Goal: Navigation & Orientation: Find specific page/section

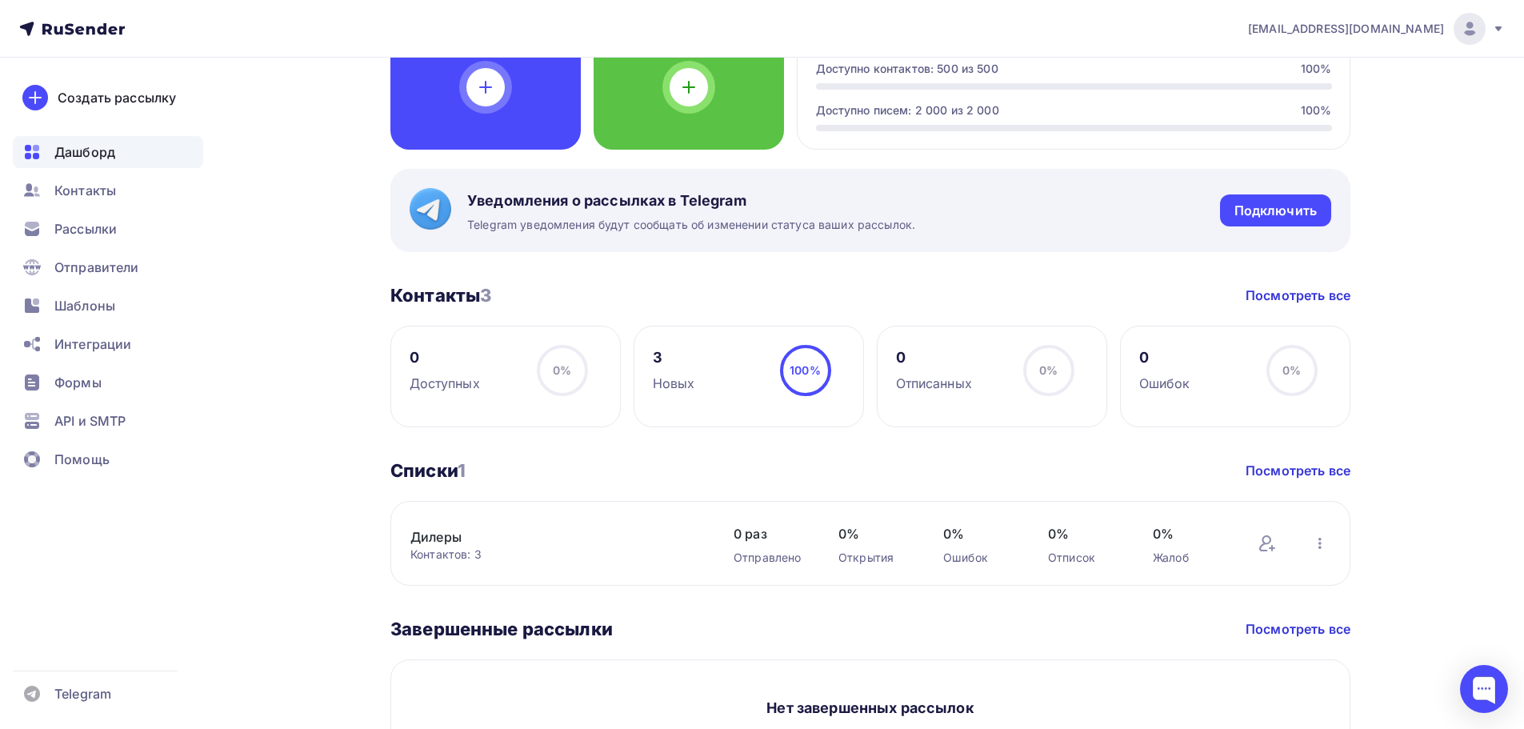
scroll to position [614, 0]
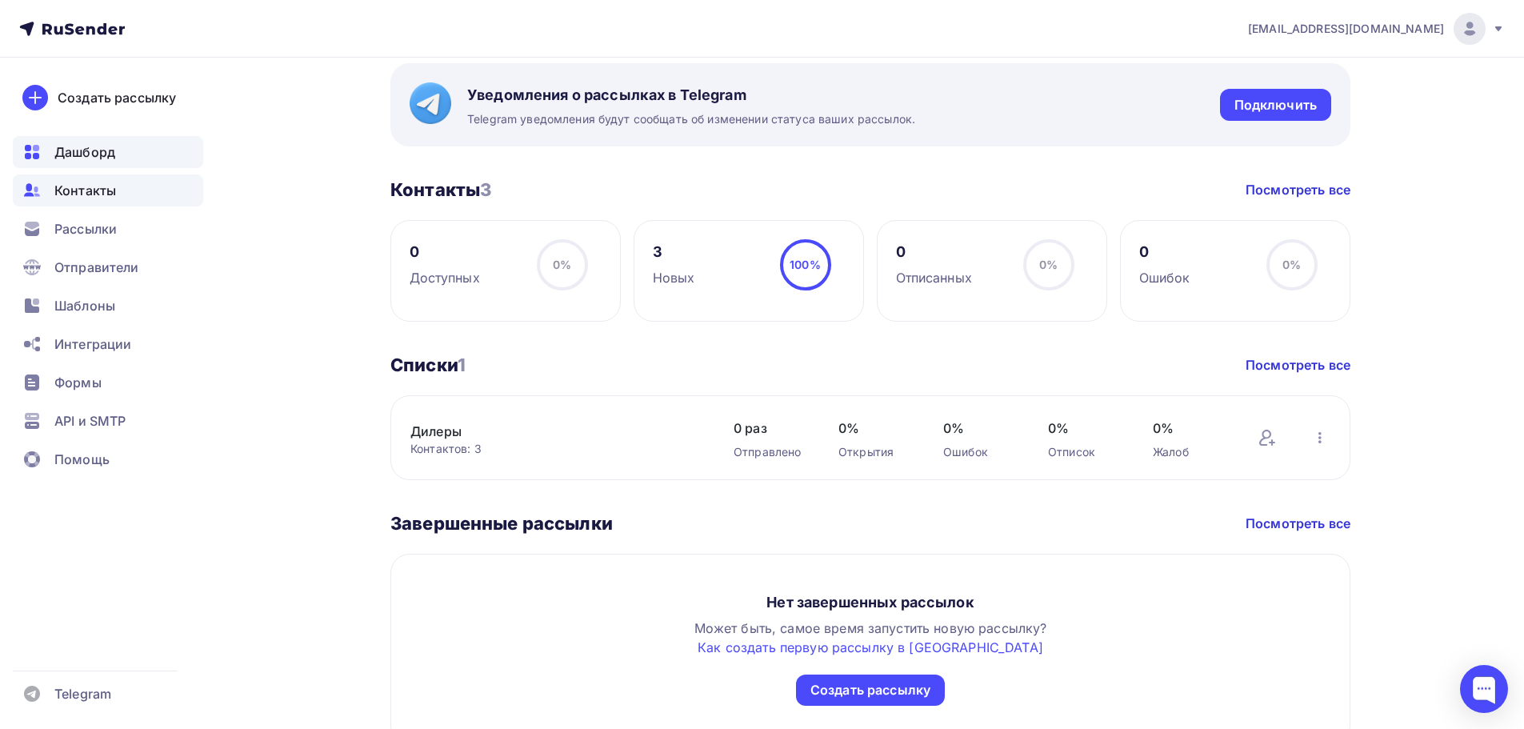
click at [96, 193] on span "Контакты" at bounding box center [85, 190] width 62 height 19
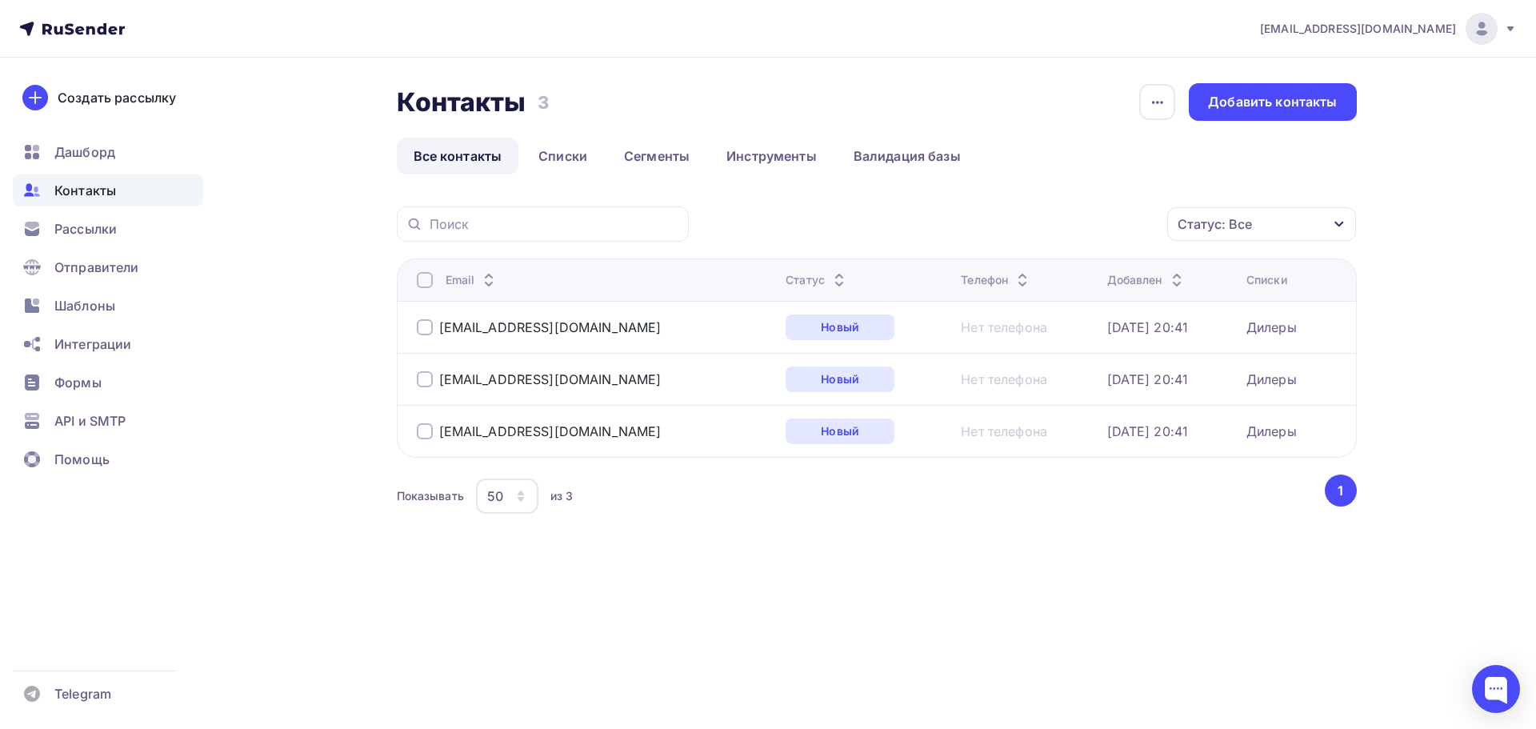
click at [425, 434] on div at bounding box center [425, 431] width 16 height 16
click at [422, 430] on div at bounding box center [425, 431] width 16 height 16
click at [892, 161] on link "Валидация базы" at bounding box center [907, 156] width 141 height 37
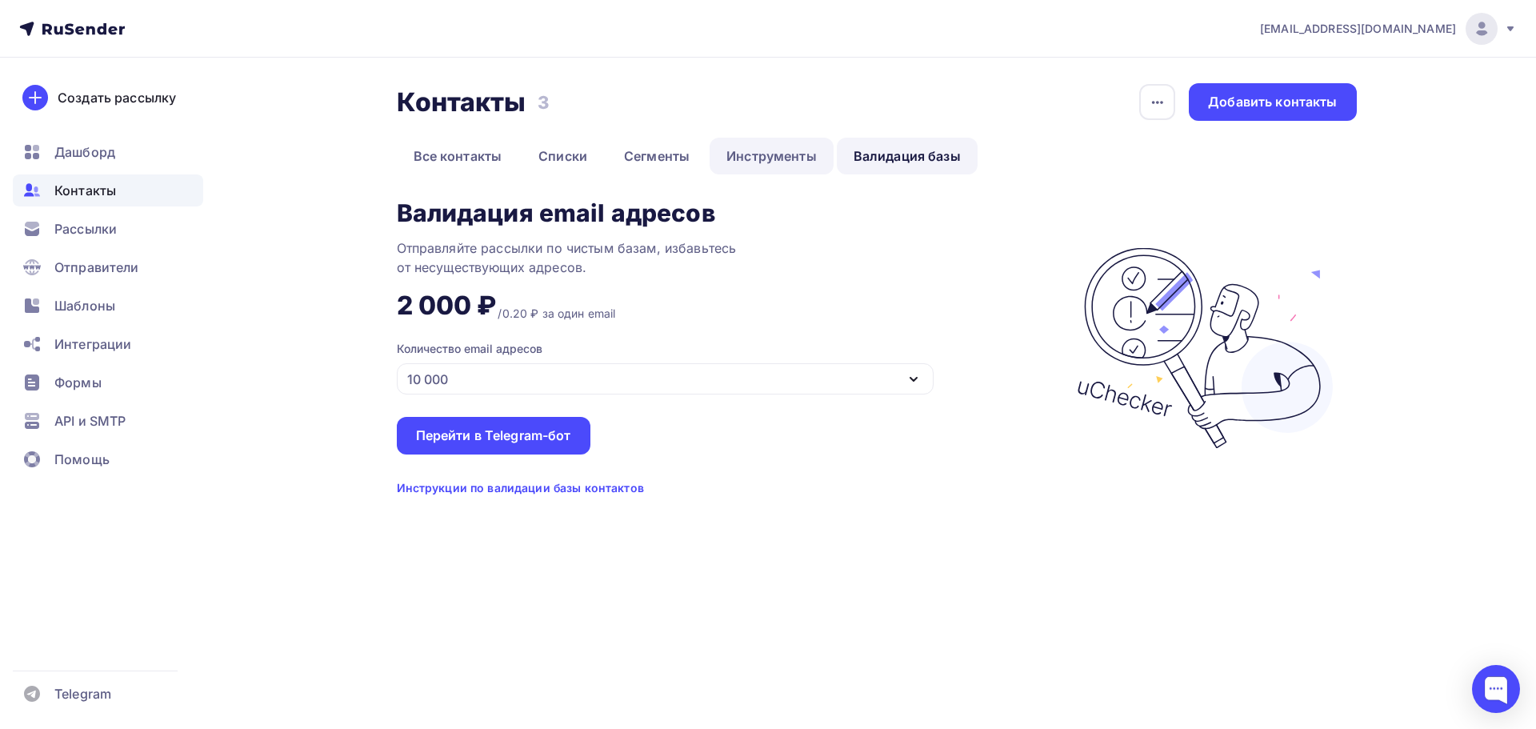
click at [743, 154] on link "Инструменты" at bounding box center [772, 156] width 124 height 37
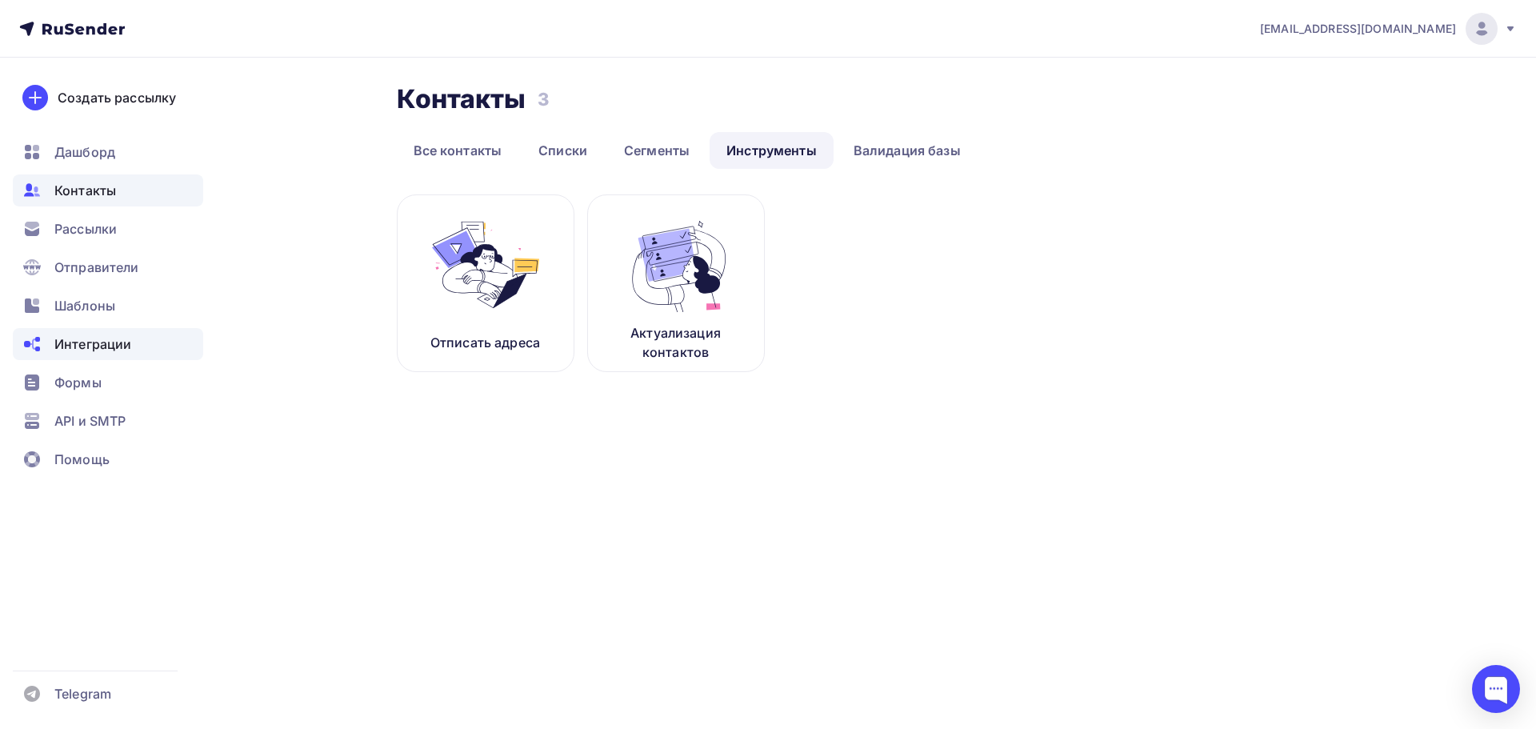
click at [117, 353] on span "Интеграции" at bounding box center [92, 343] width 77 height 19
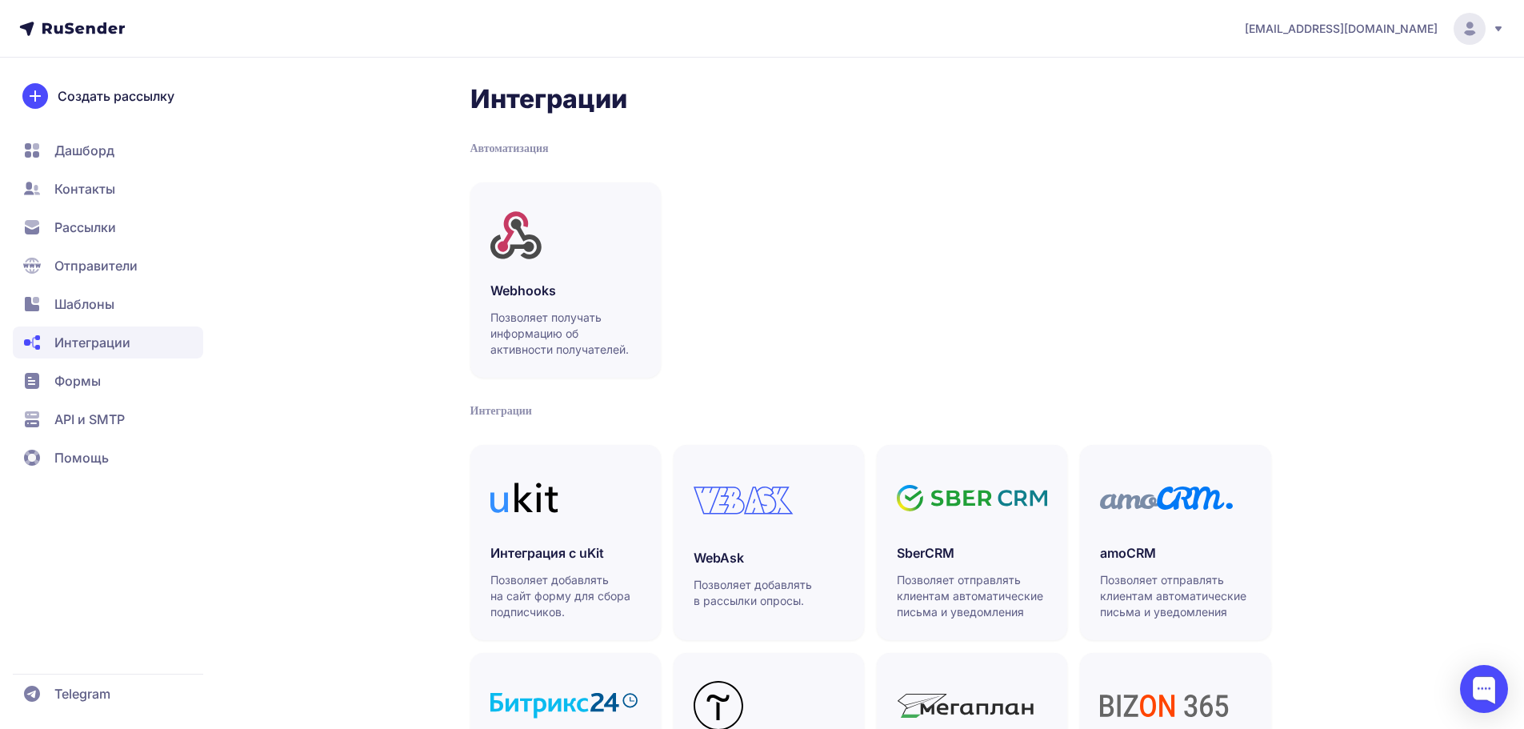
click at [82, 30] on icon at bounding box center [83, 28] width 82 height 12
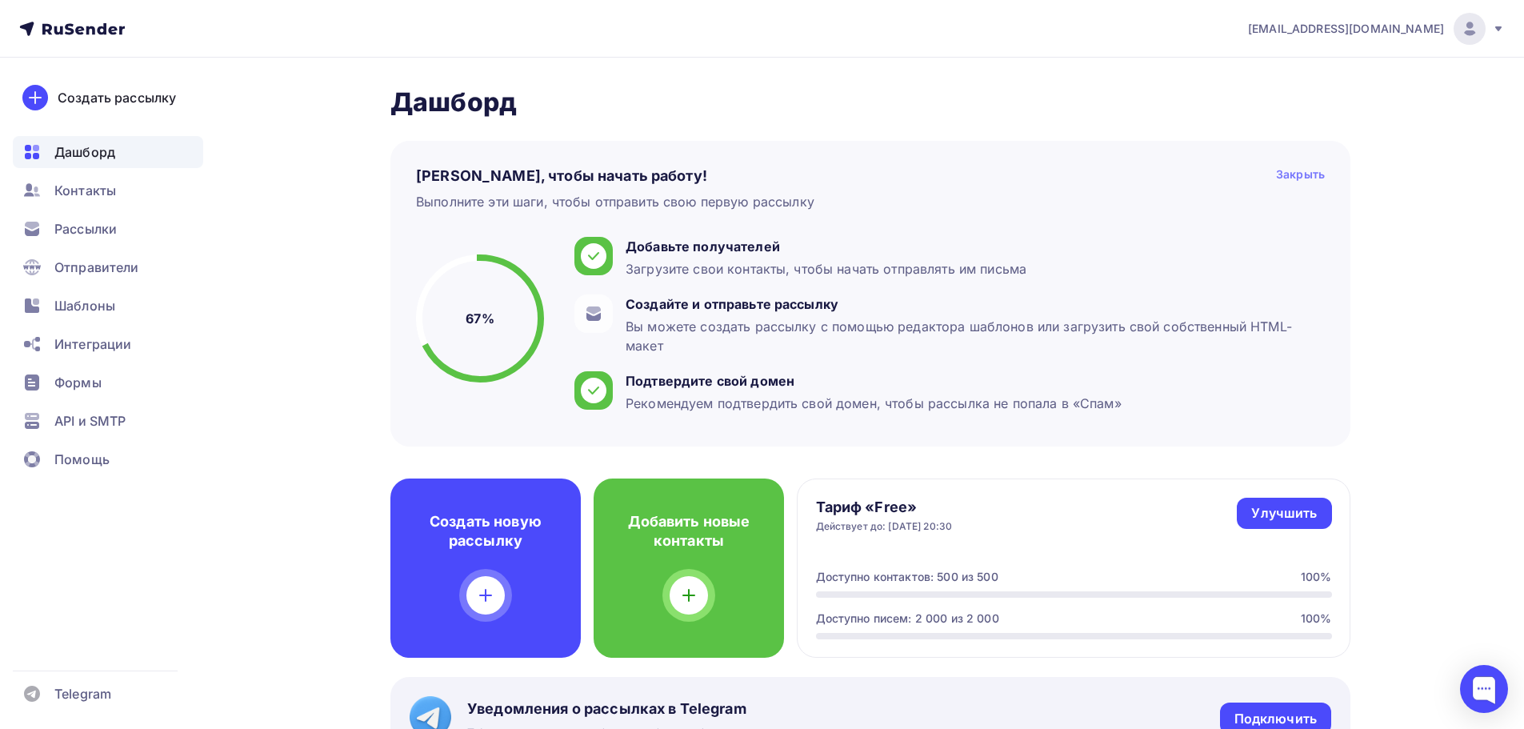
click at [1301, 172] on div "Закрыть" at bounding box center [1300, 175] width 49 height 19
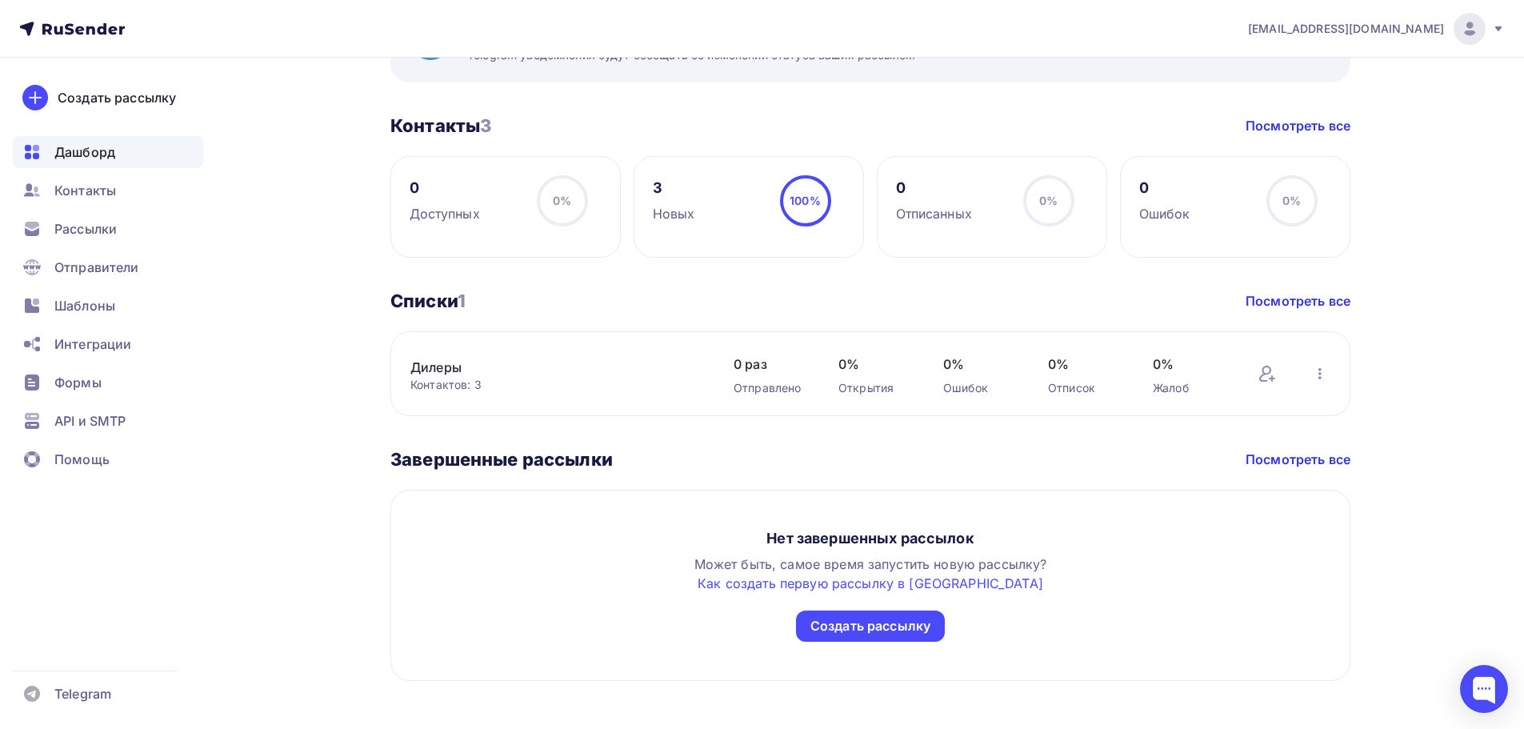
scroll to position [366, 0]
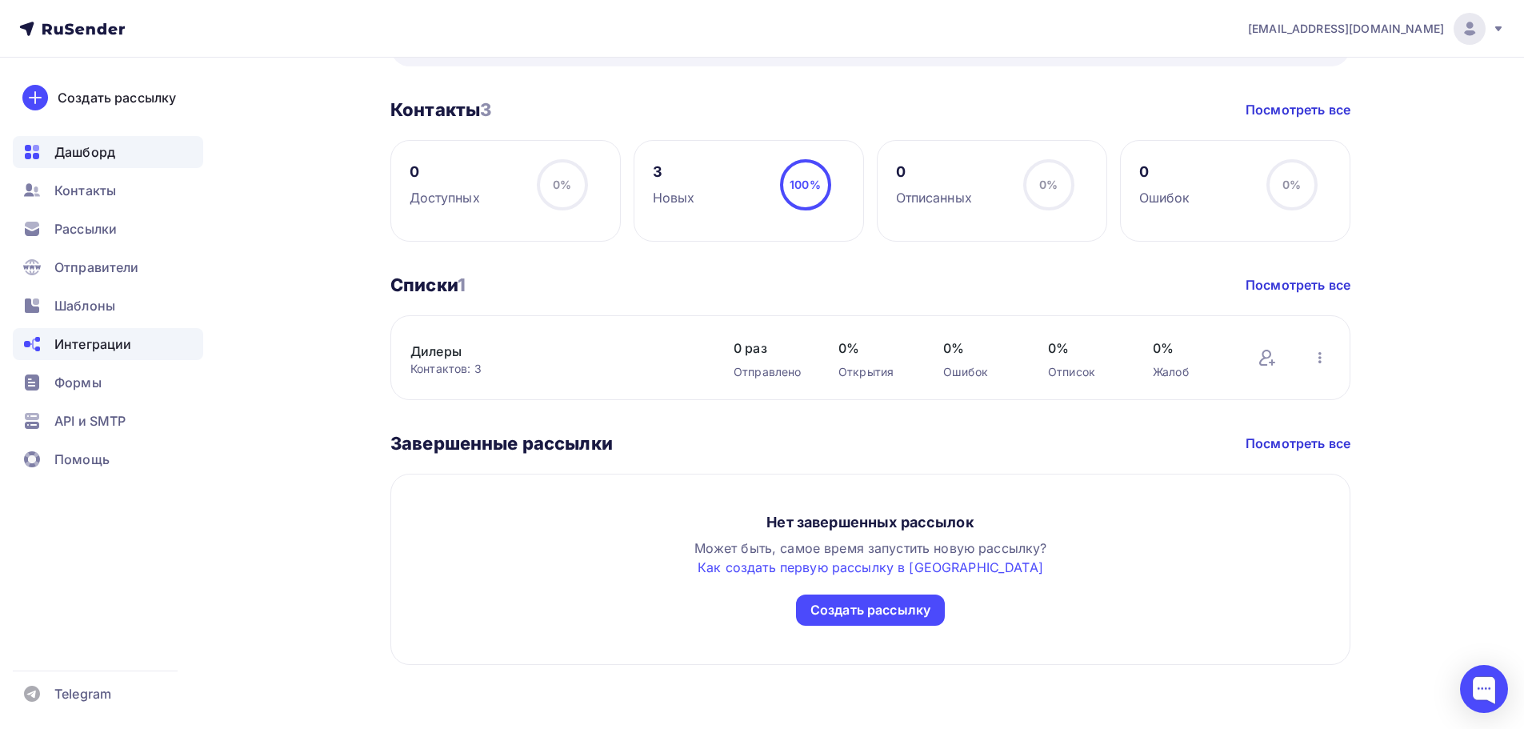
click at [89, 346] on span "Интеграции" at bounding box center [92, 343] width 77 height 19
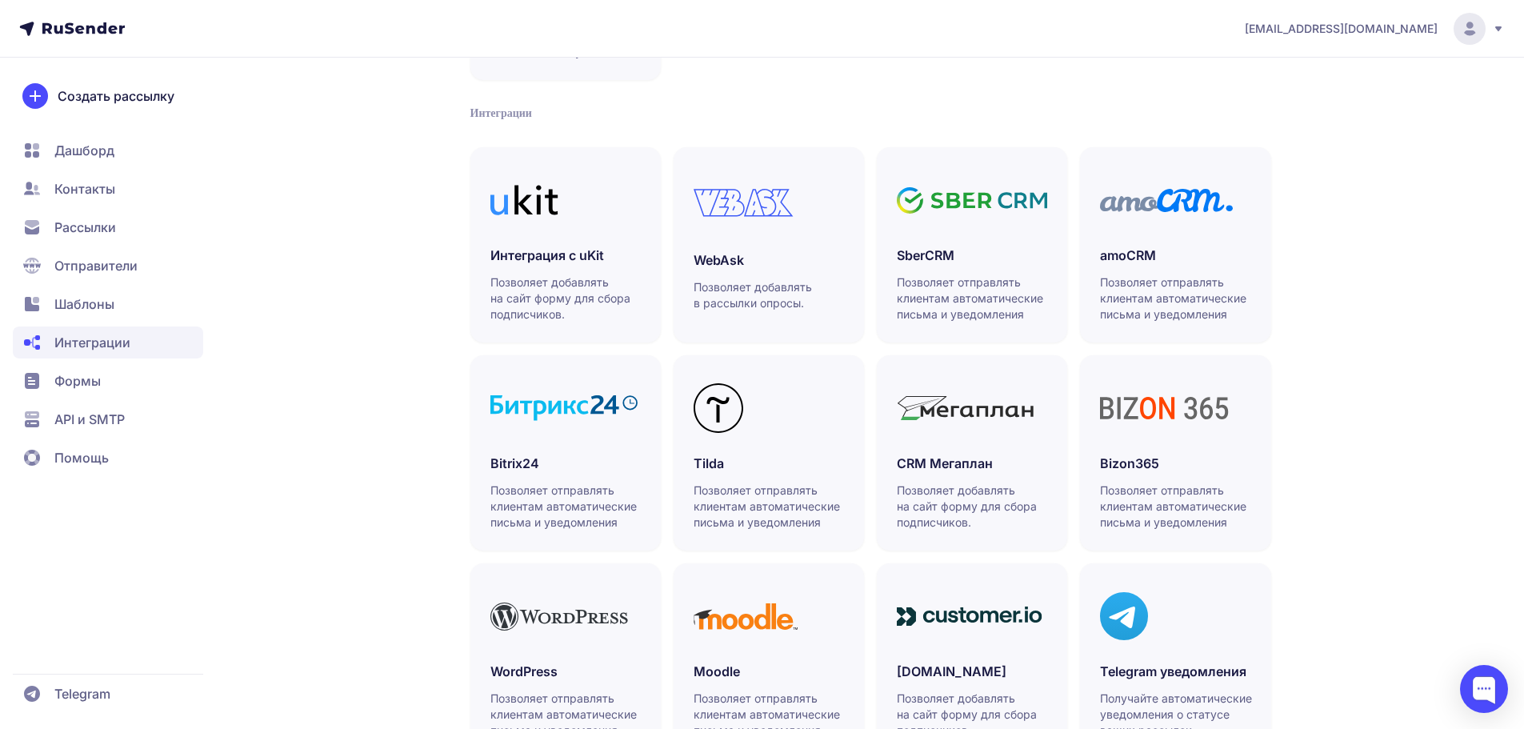
scroll to position [371, 0]
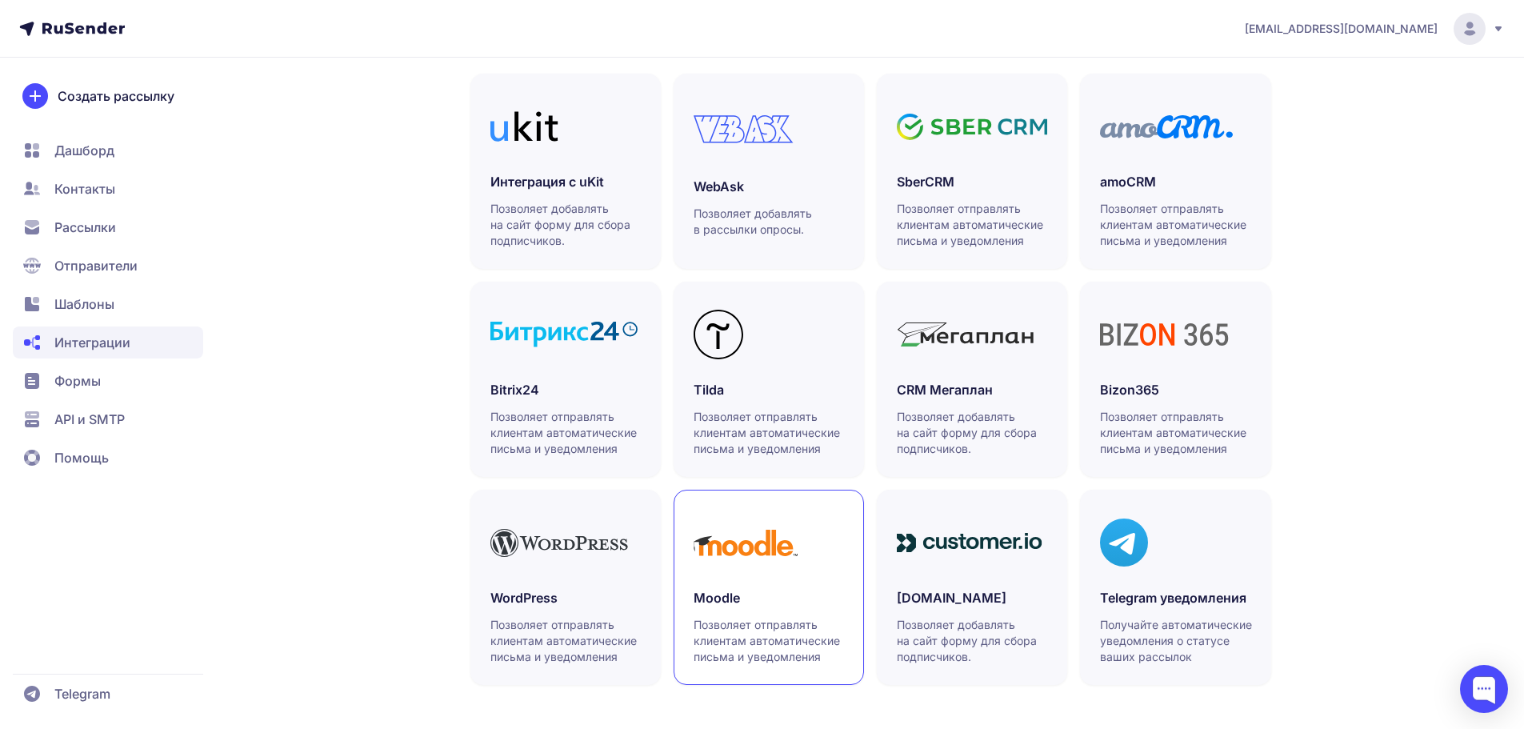
click at [814, 617] on p "Позволяет отправлять клиентам автоматические письма и уведомления" at bounding box center [770, 641] width 152 height 48
click at [105, 230] on span "Рассылки" at bounding box center [85, 227] width 62 height 19
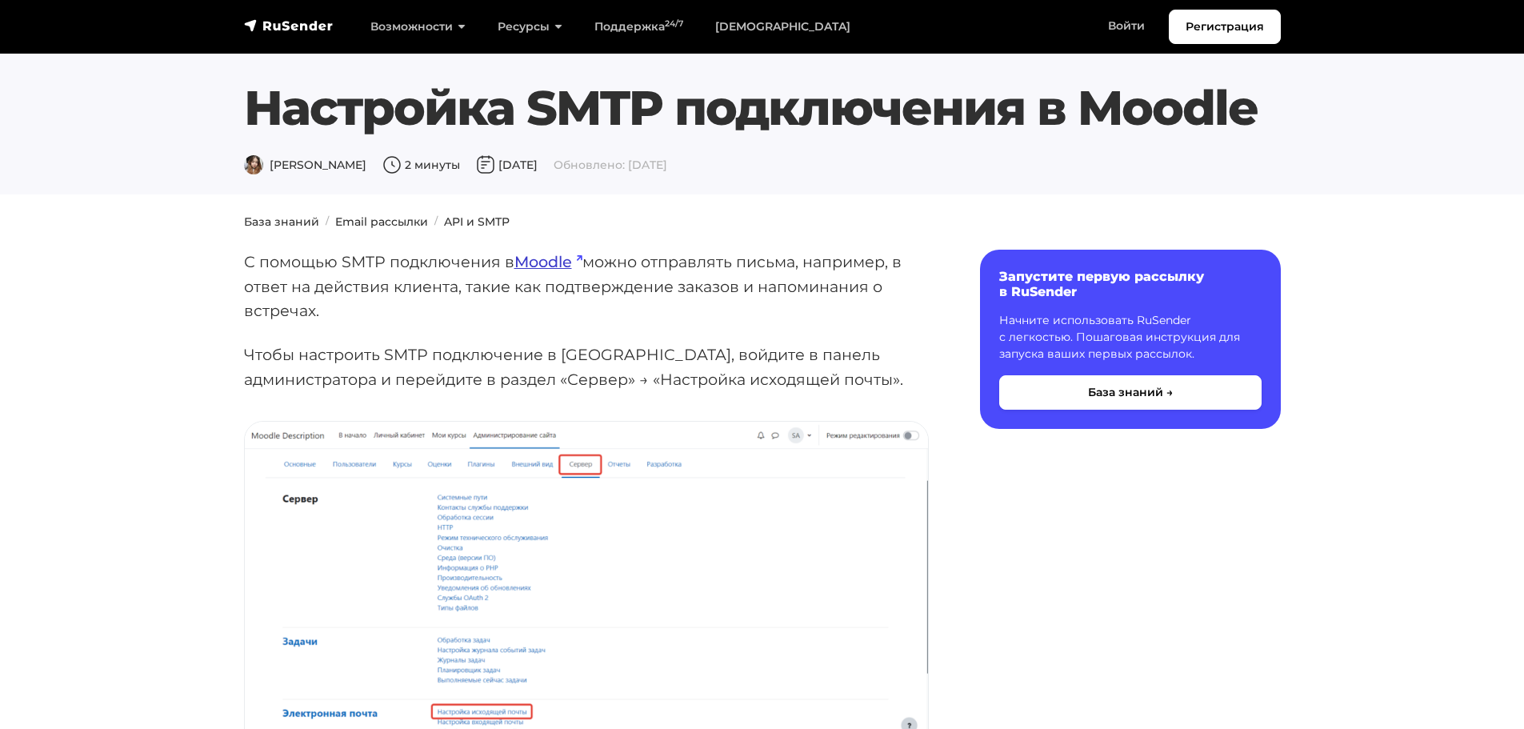
click at [563, 258] on link "Moodle" at bounding box center [549, 261] width 68 height 19
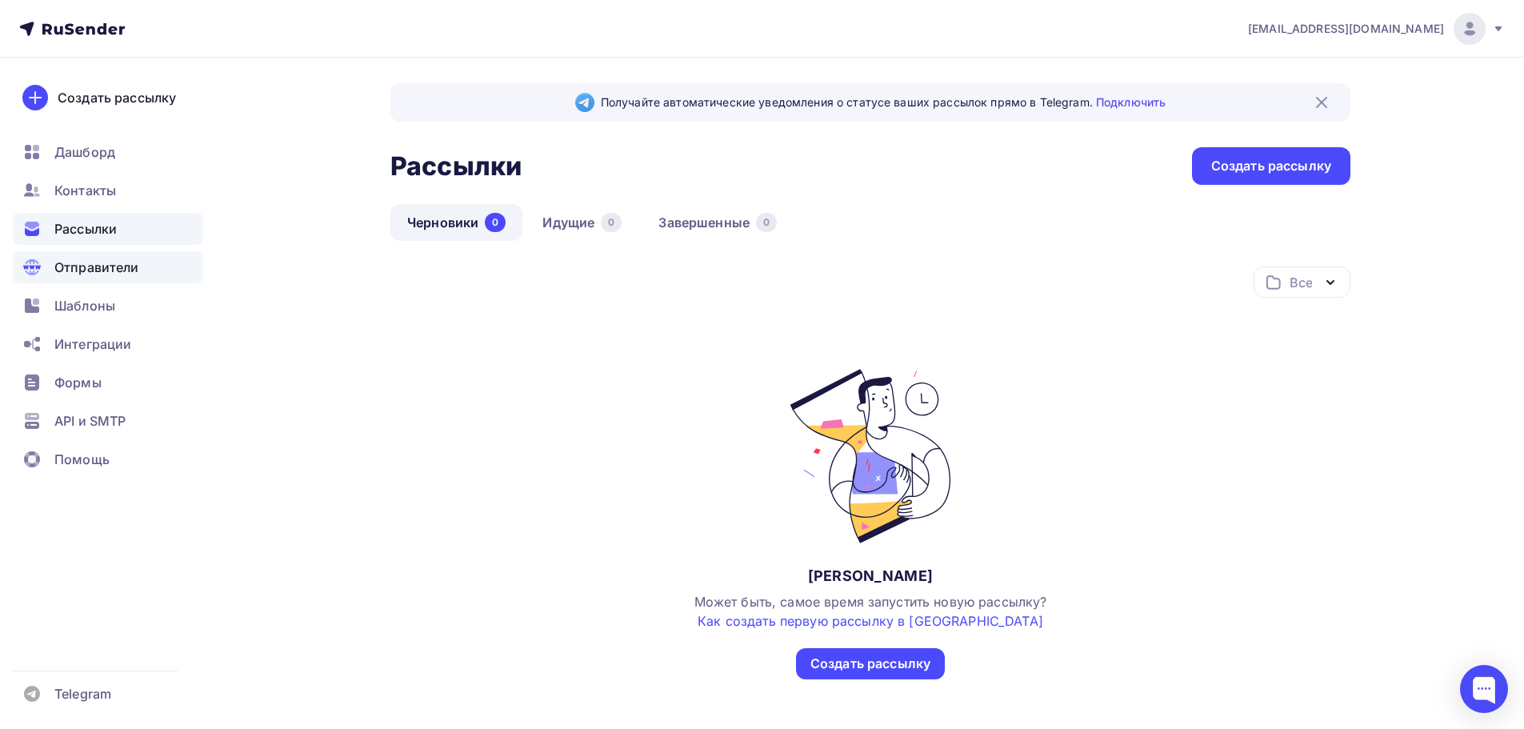
click at [114, 267] on span "Отправители" at bounding box center [96, 267] width 85 height 19
